Goal: Check status

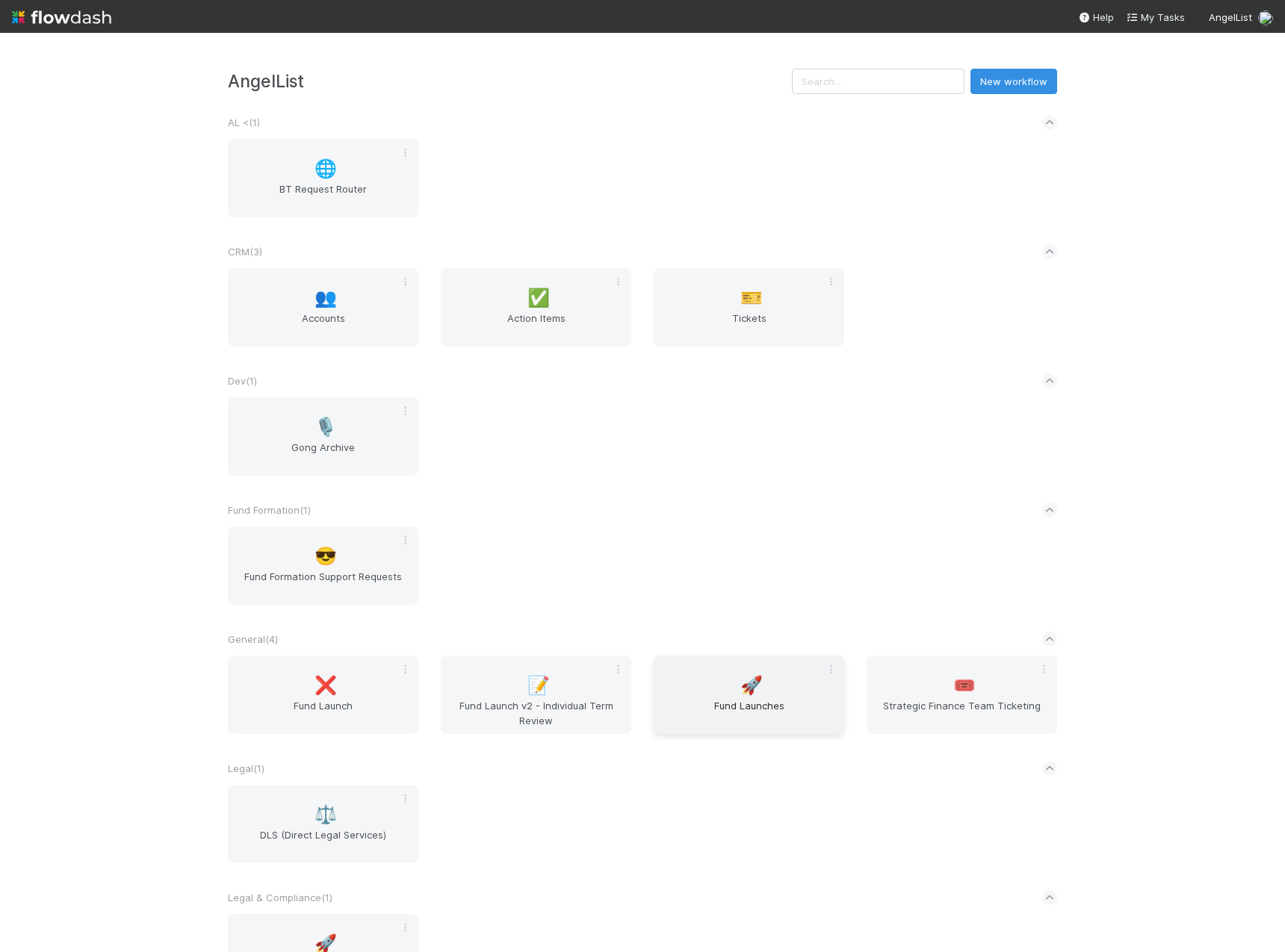
click at [757, 689] on div "🚀 Fund Launches" at bounding box center [749, 694] width 190 height 78
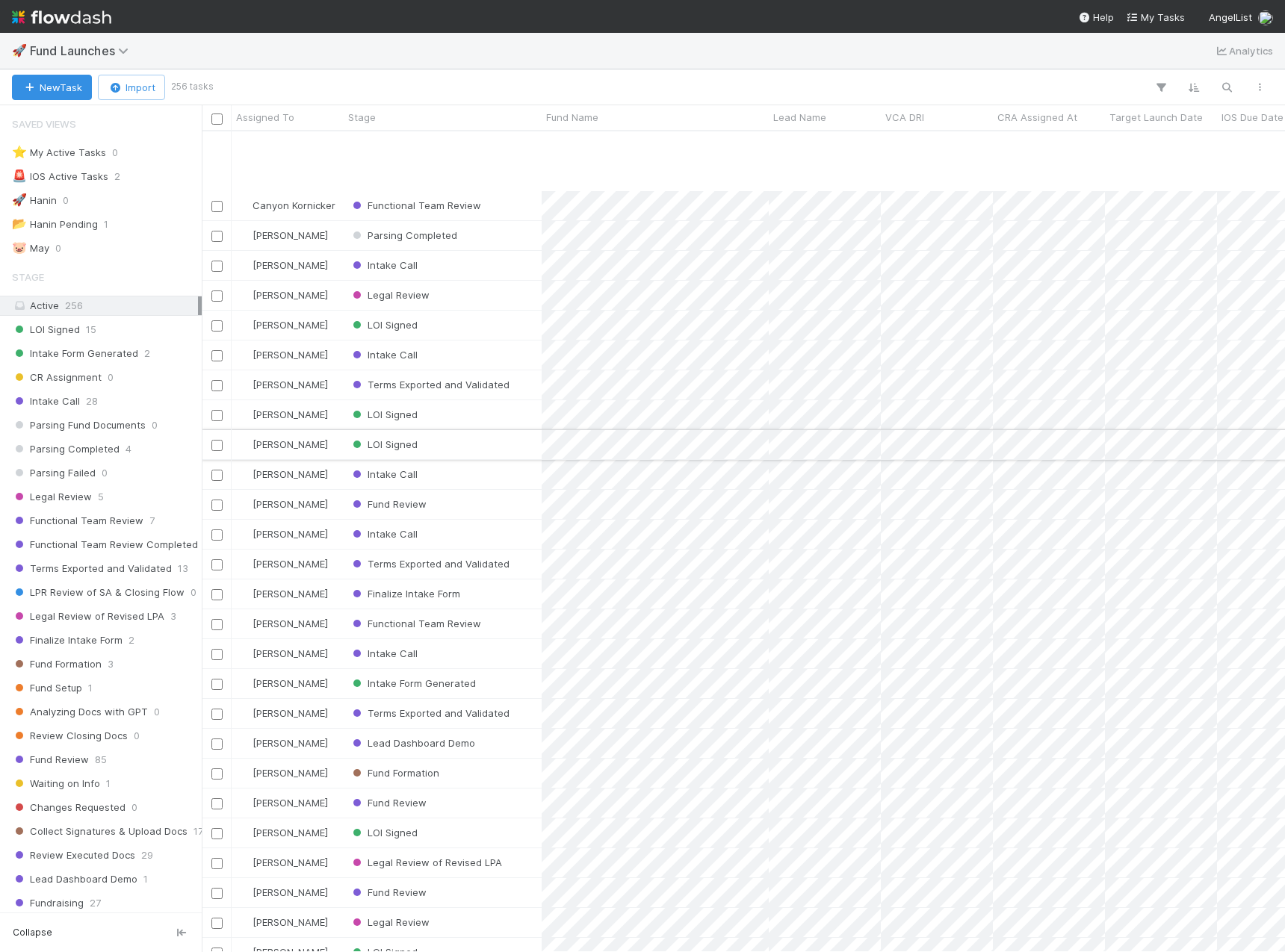
scroll to position [91, 0]
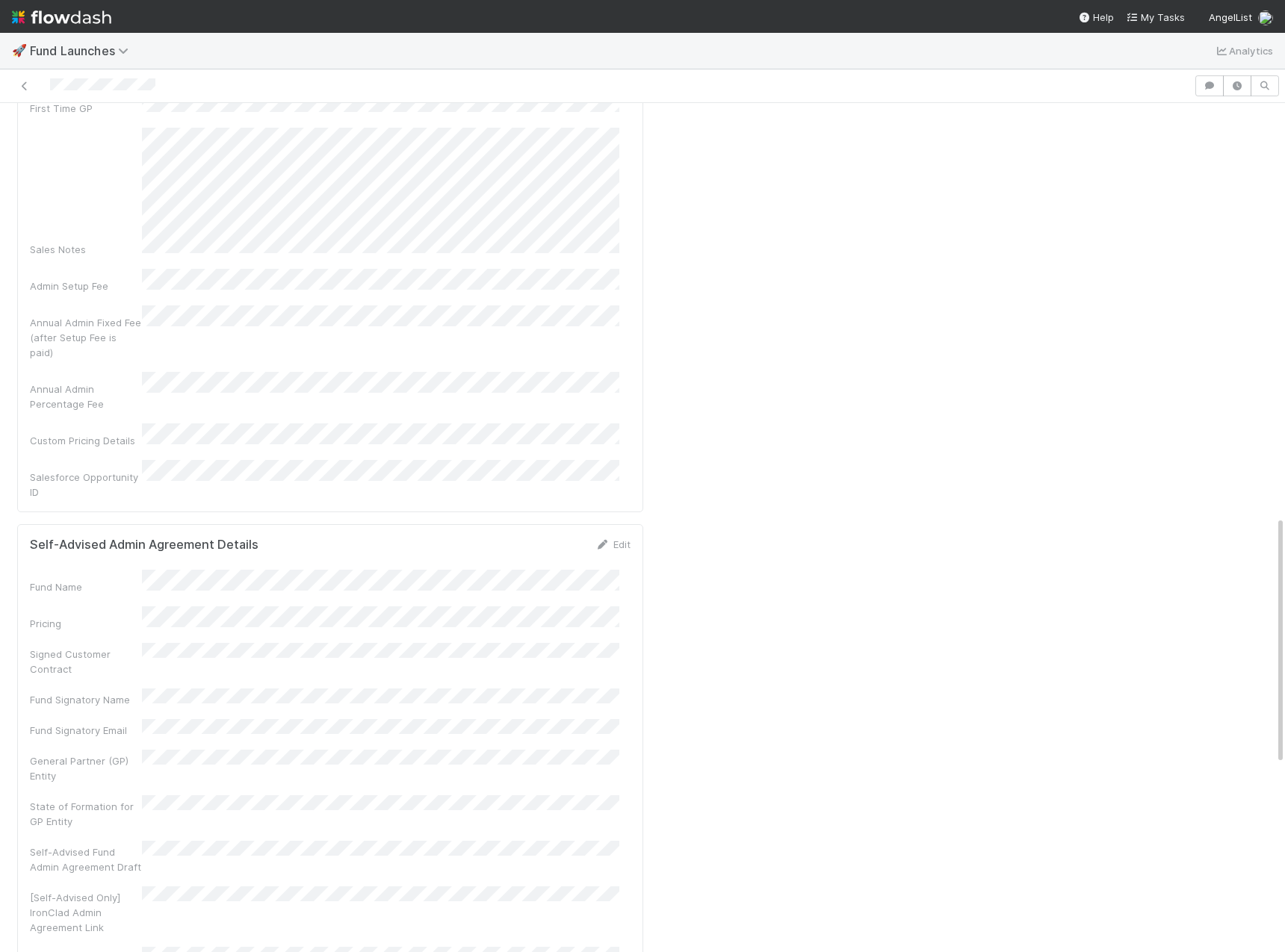
scroll to position [1285, 0]
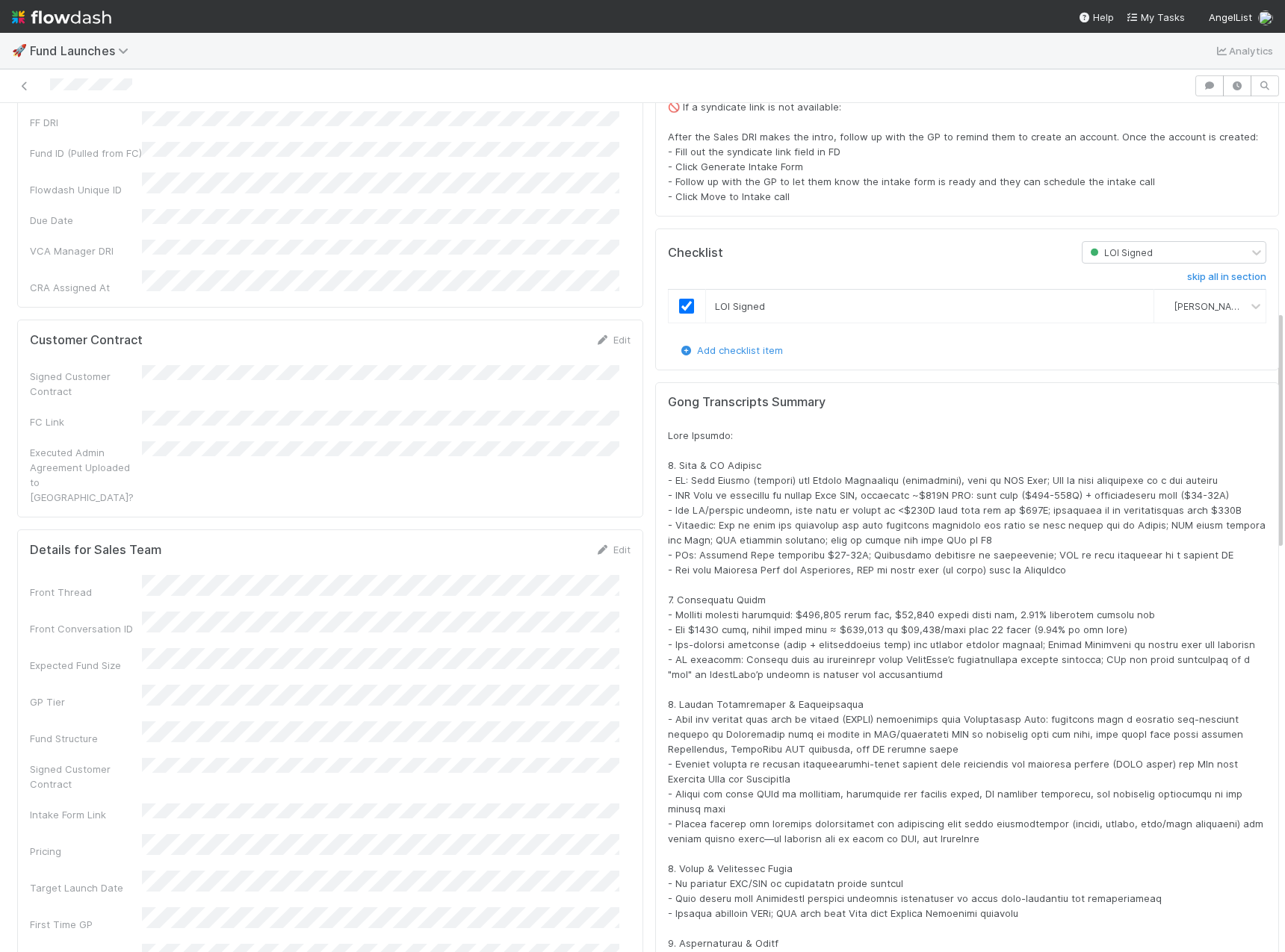
scroll to position [747, 0]
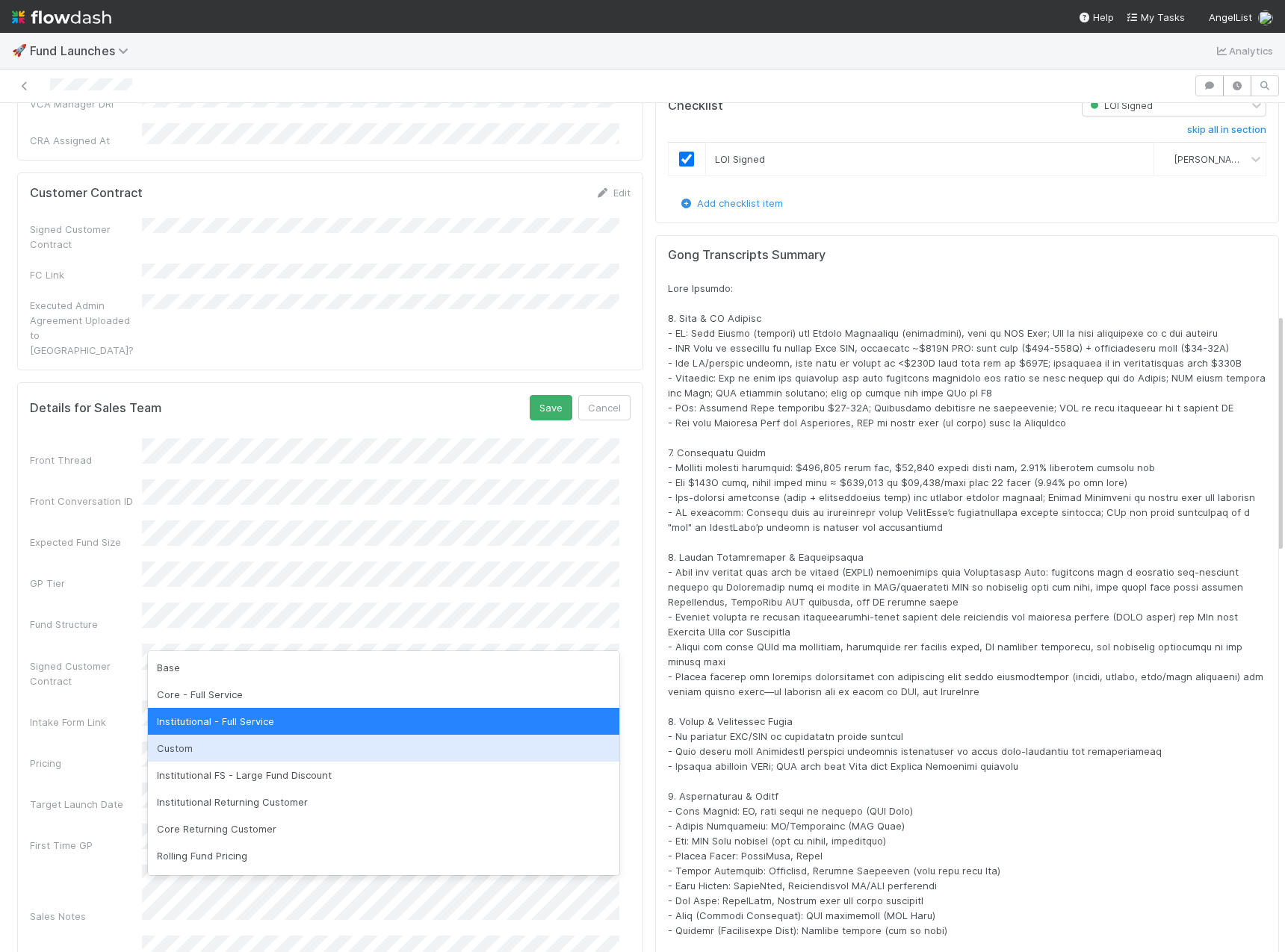
click at [224, 752] on div "Custom" at bounding box center [383, 748] width 471 height 27
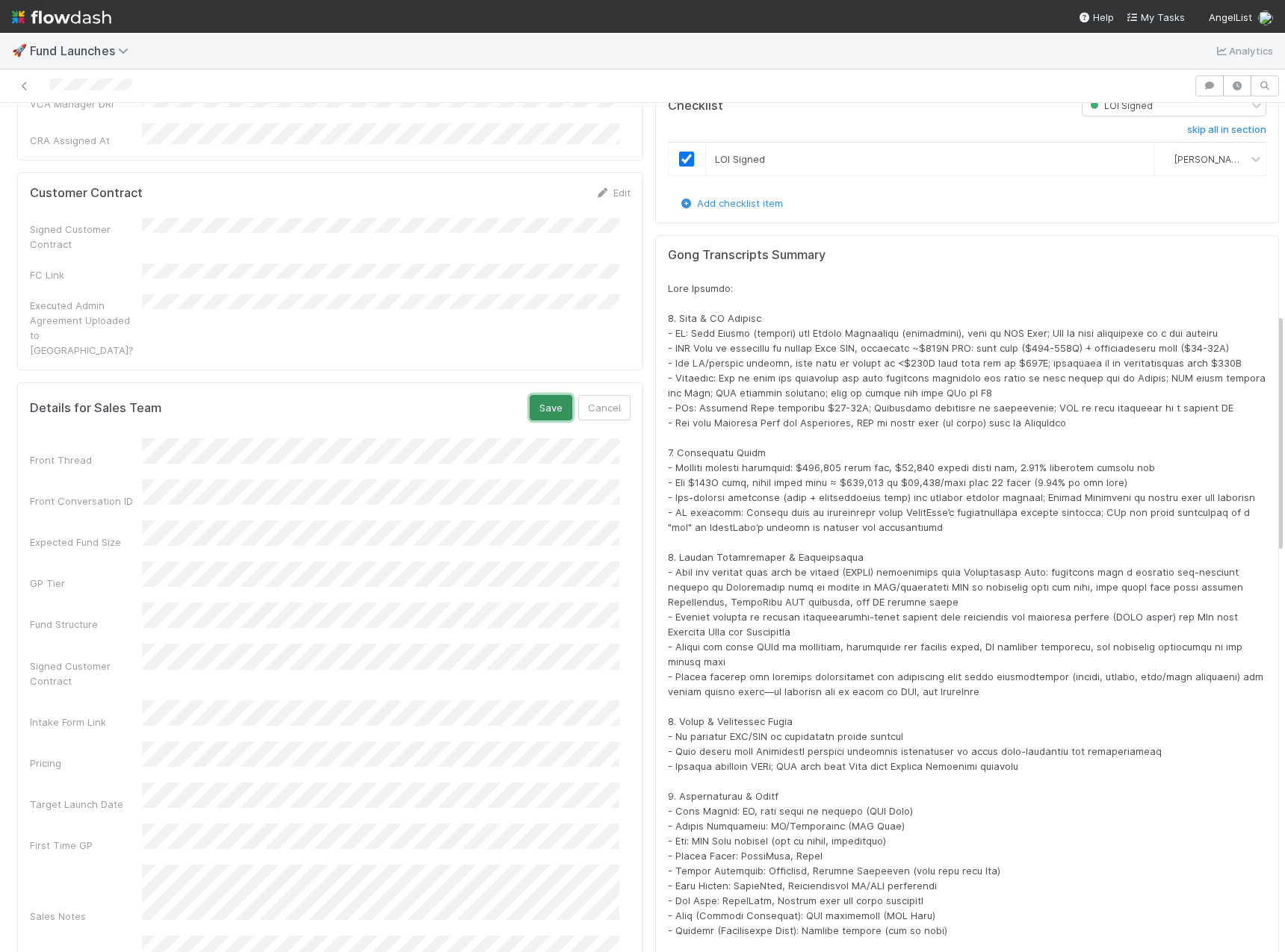
click at [545, 395] on button "Save" at bounding box center [551, 408] width 43 height 26
